Goal: Transaction & Acquisition: Purchase product/service

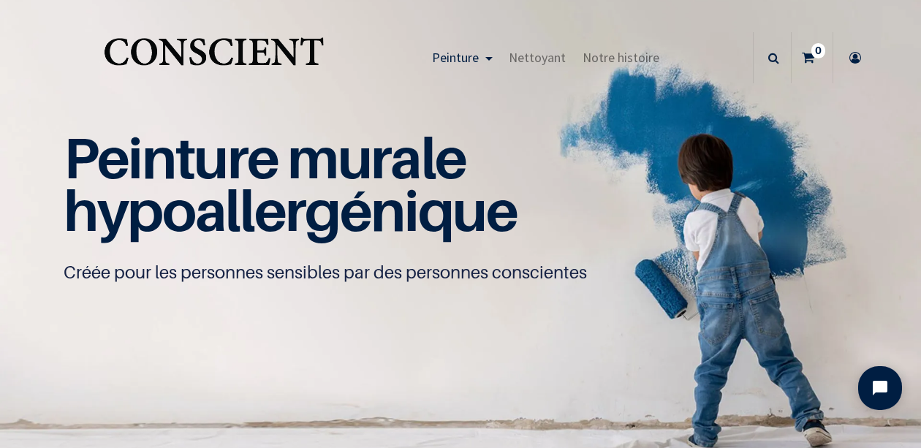
scroll to position [1, 0]
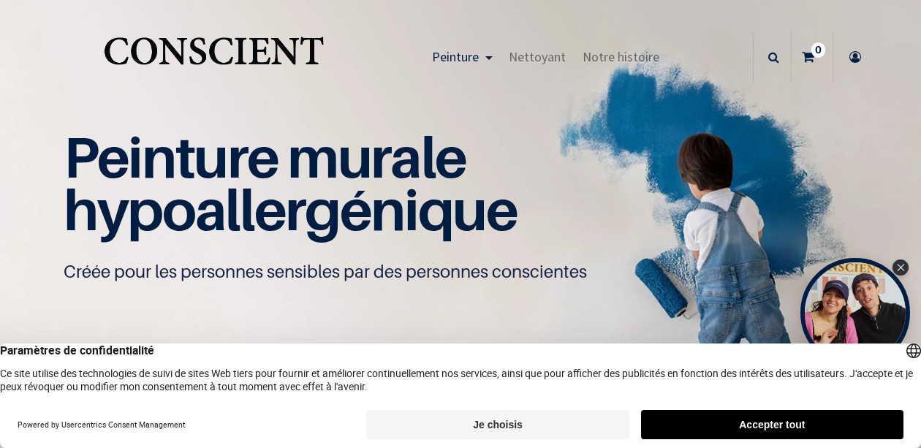
click at [682, 416] on button "Accepter tout" at bounding box center [772, 424] width 262 height 29
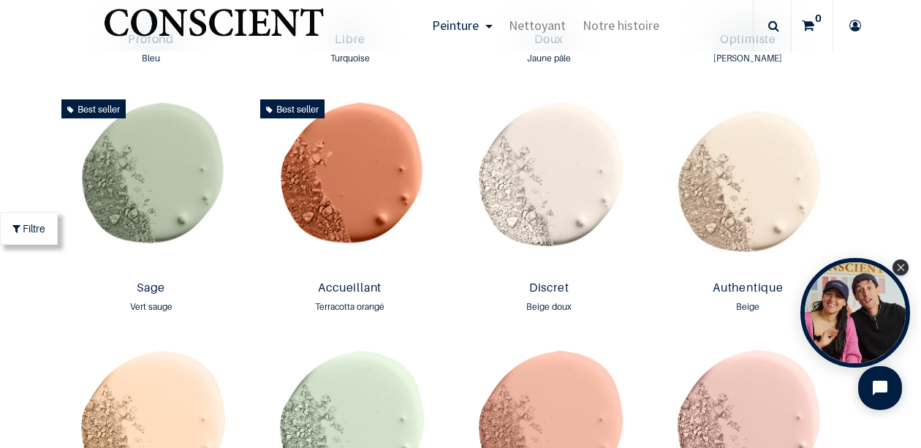
scroll to position [1209, 0]
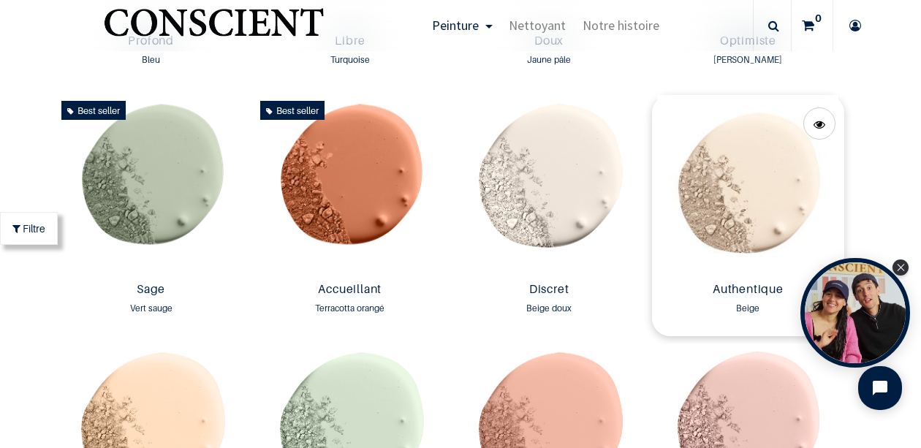
click at [720, 171] on img at bounding box center [747, 185] width 191 height 181
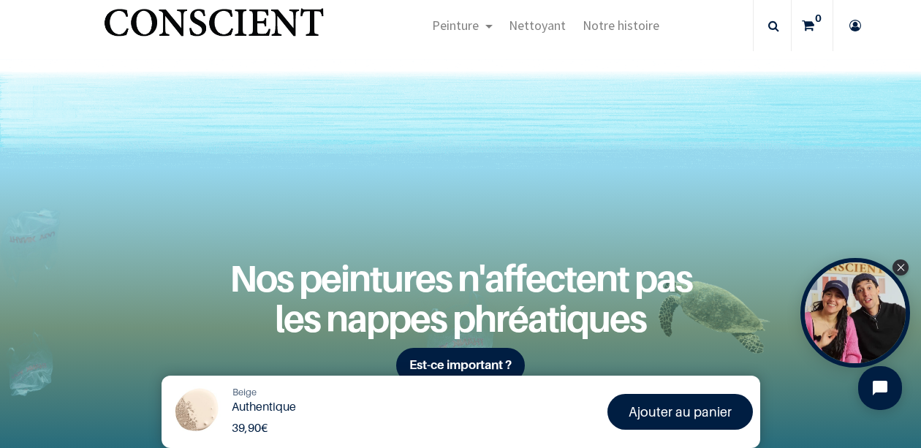
scroll to position [1689, 0]
